Goal: Navigation & Orientation: Find specific page/section

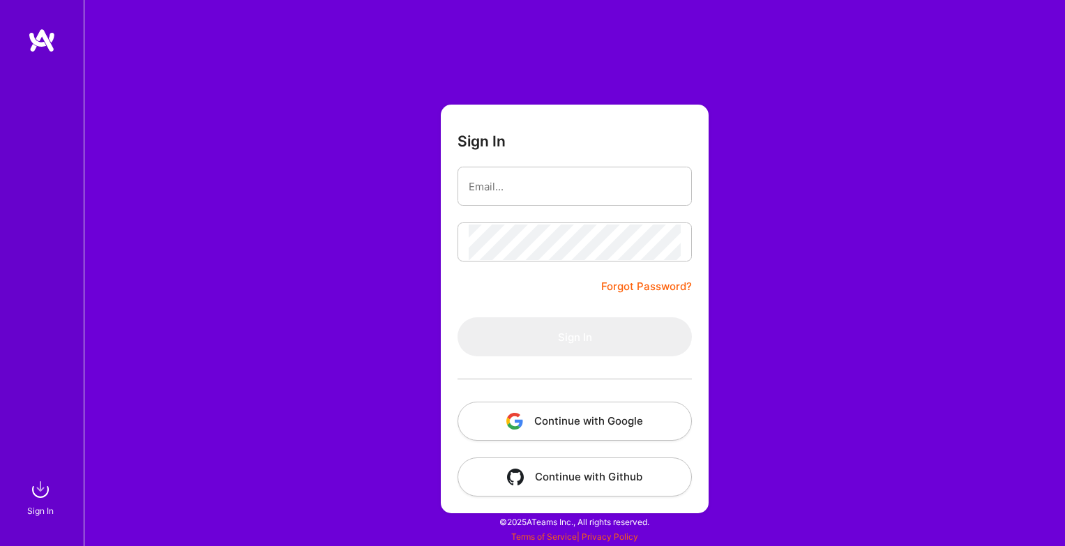
click at [523, 425] on img "button" at bounding box center [514, 421] width 17 height 17
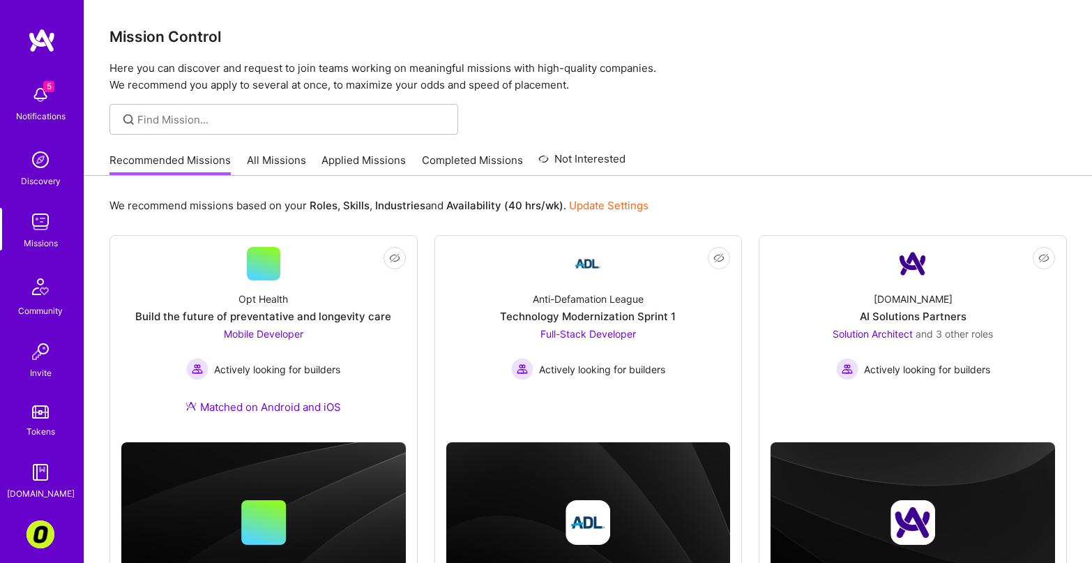
click at [287, 165] on link "All Missions" at bounding box center [276, 164] width 59 height 23
